Goal: Transaction & Acquisition: Purchase product/service

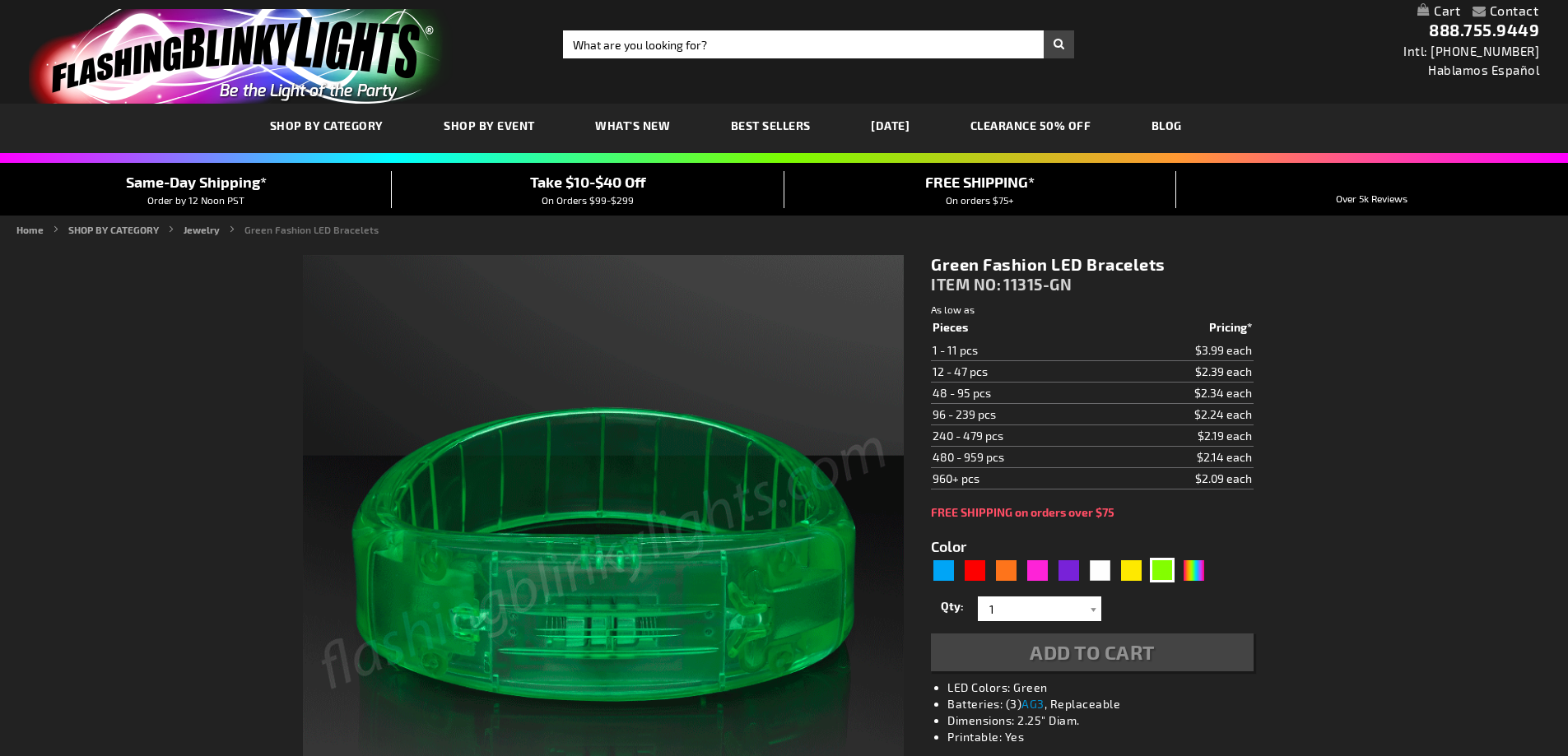
type input "5648"
